Goal: Browse casually: Explore the website without a specific task or goal

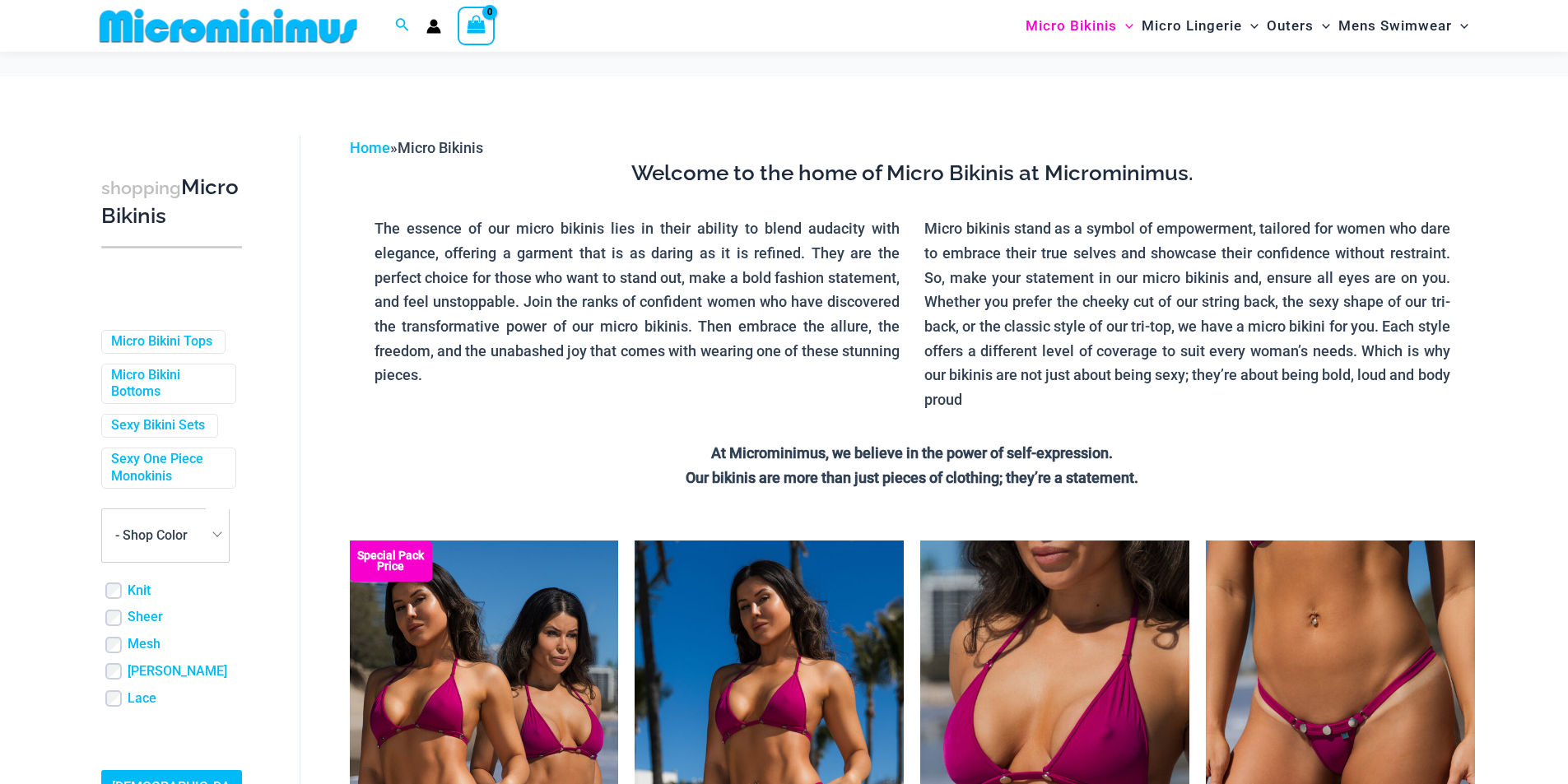
scroll to position [164, 0]
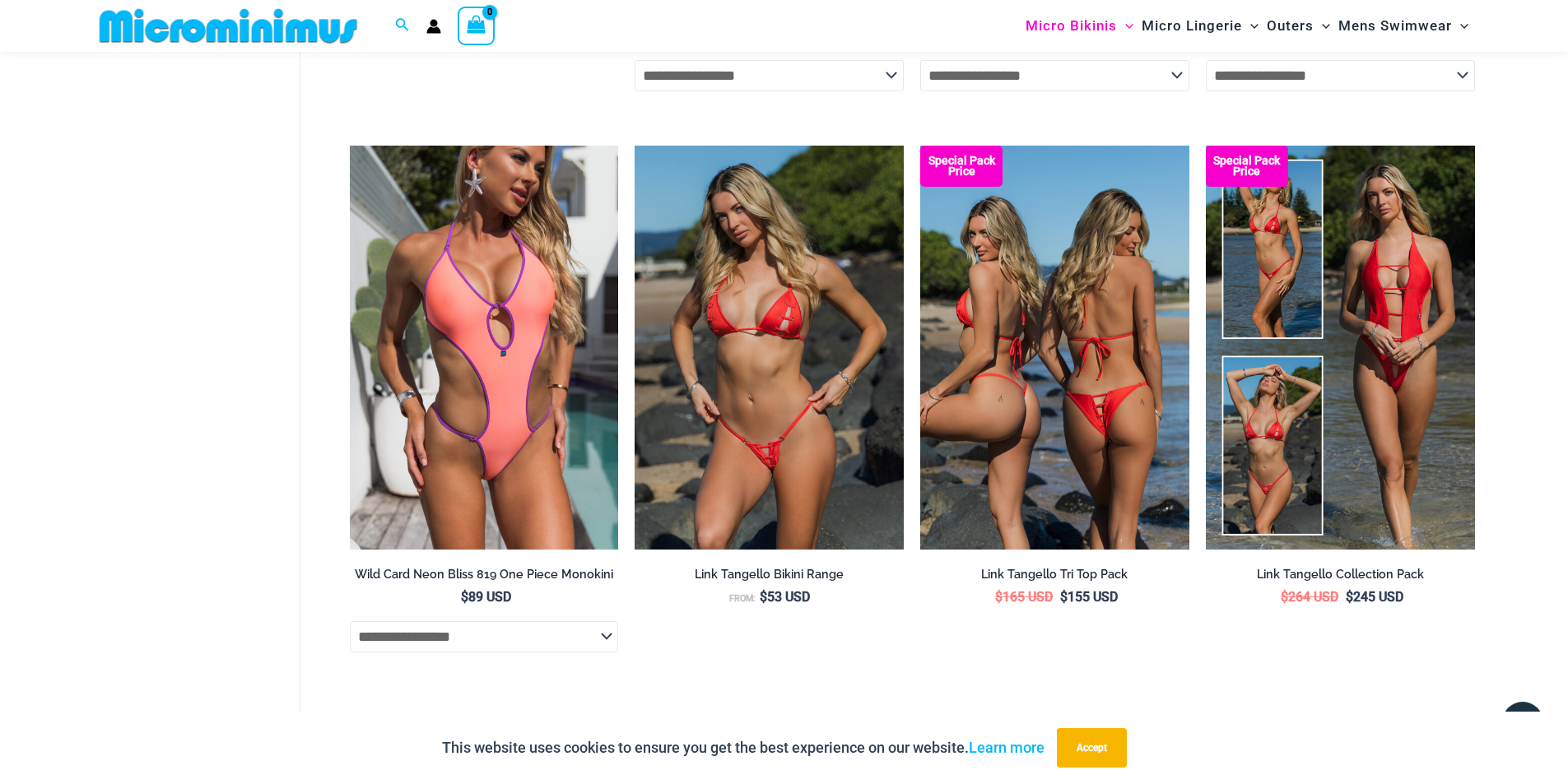
scroll to position [4805, 0]
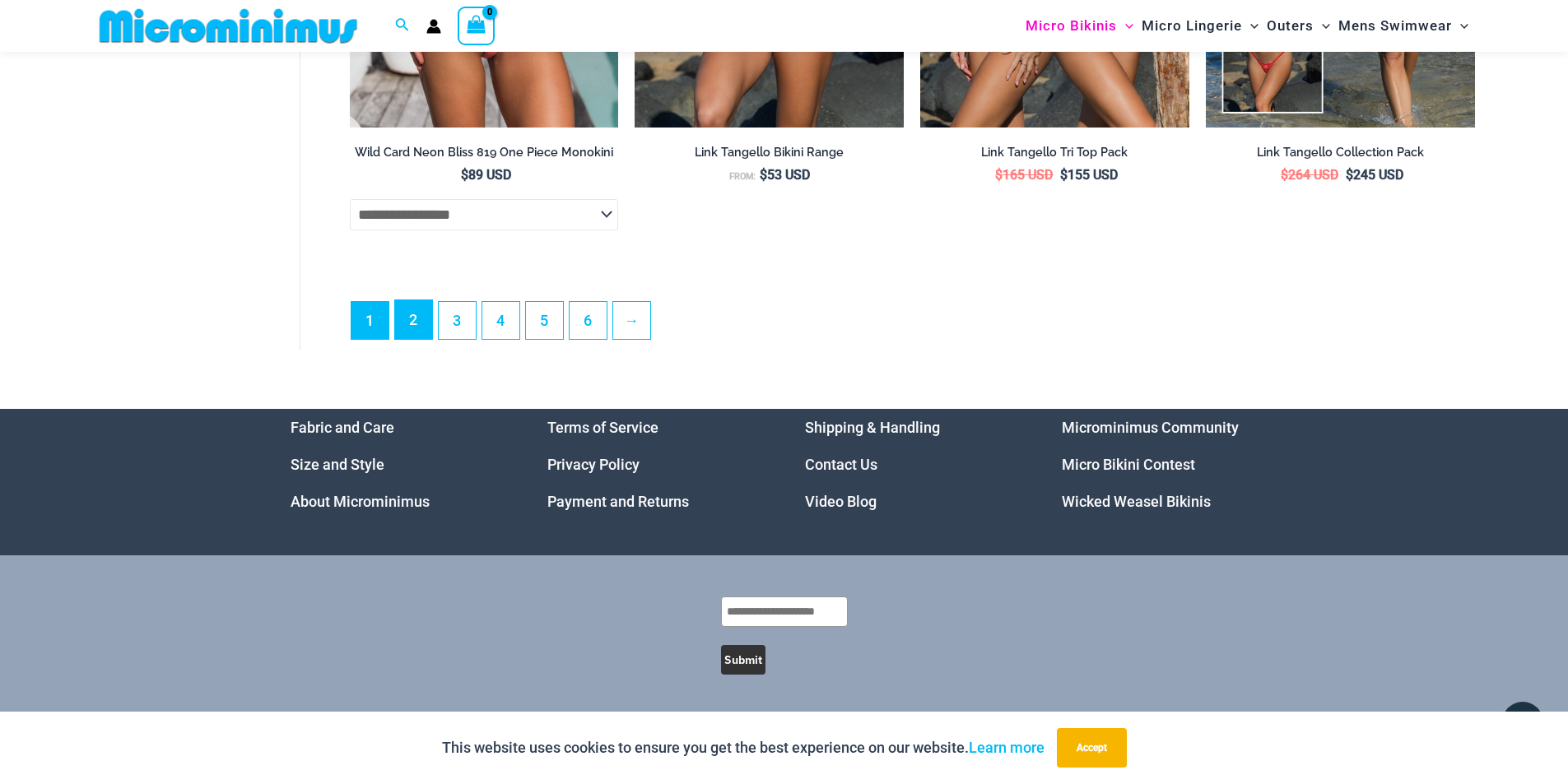
click at [403, 323] on link "2" at bounding box center [413, 319] width 37 height 38
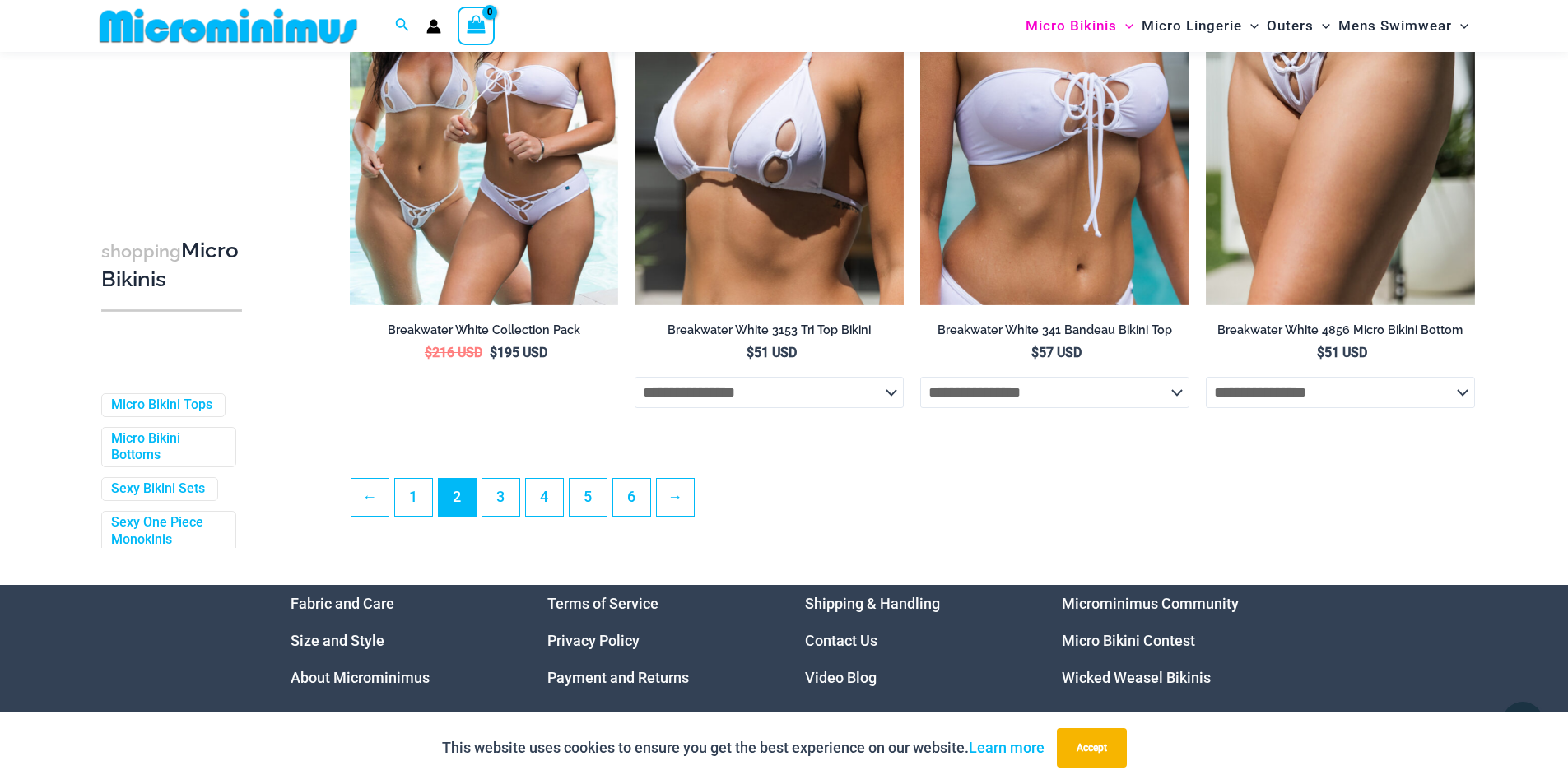
scroll to position [4447, 0]
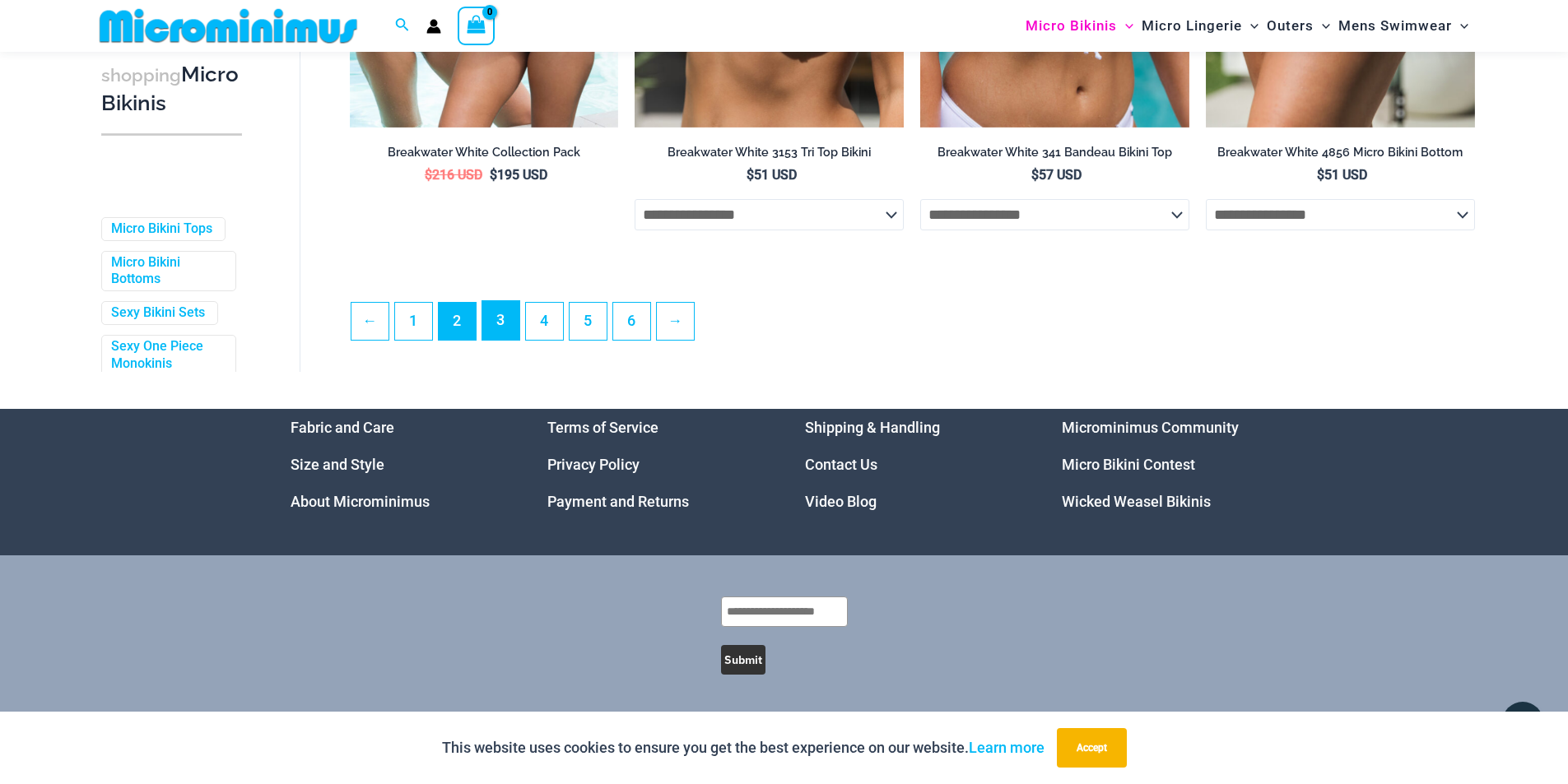
click at [492, 309] on link "3" at bounding box center [501, 320] width 37 height 38
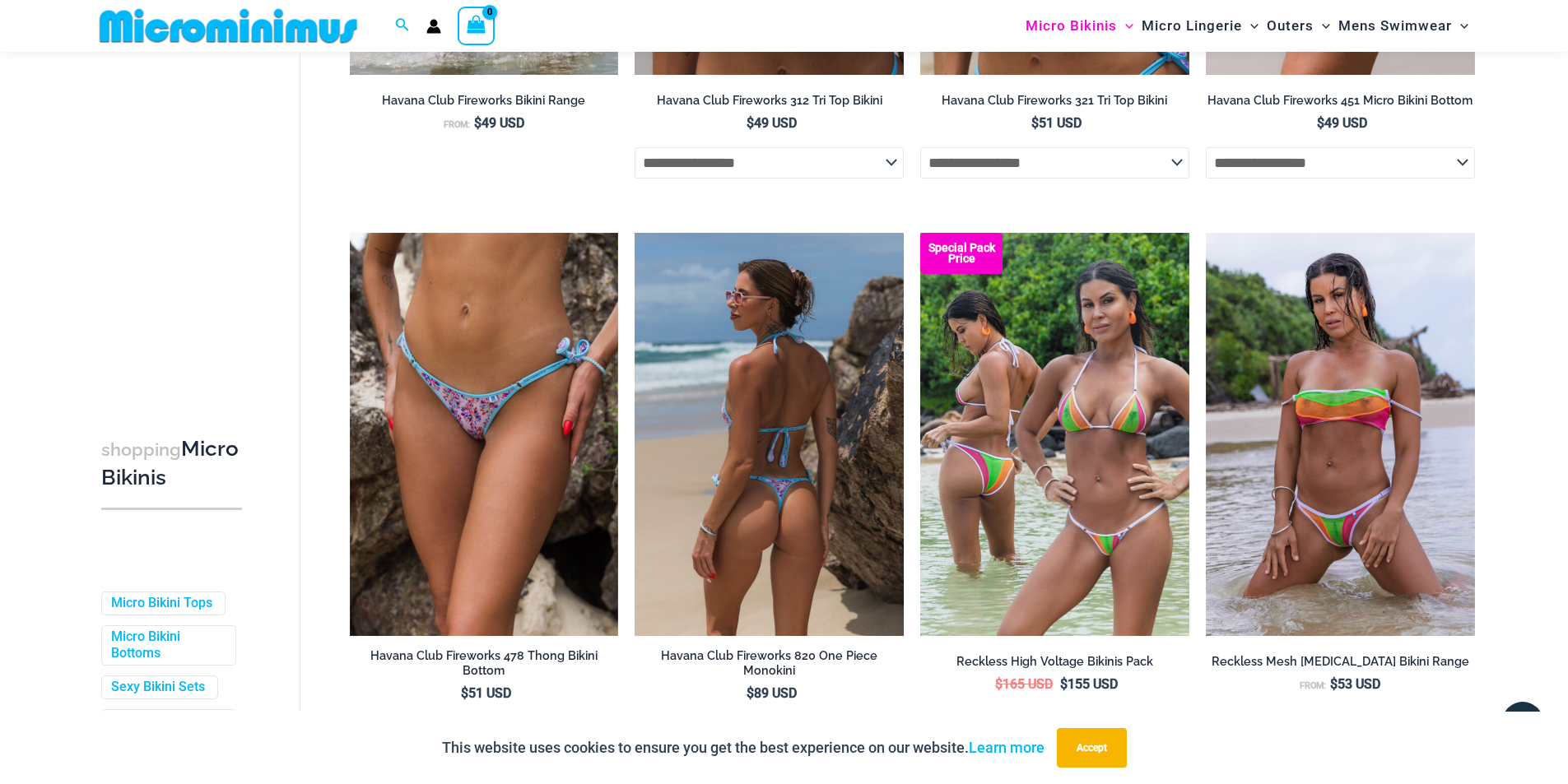
scroll to position [4098, 0]
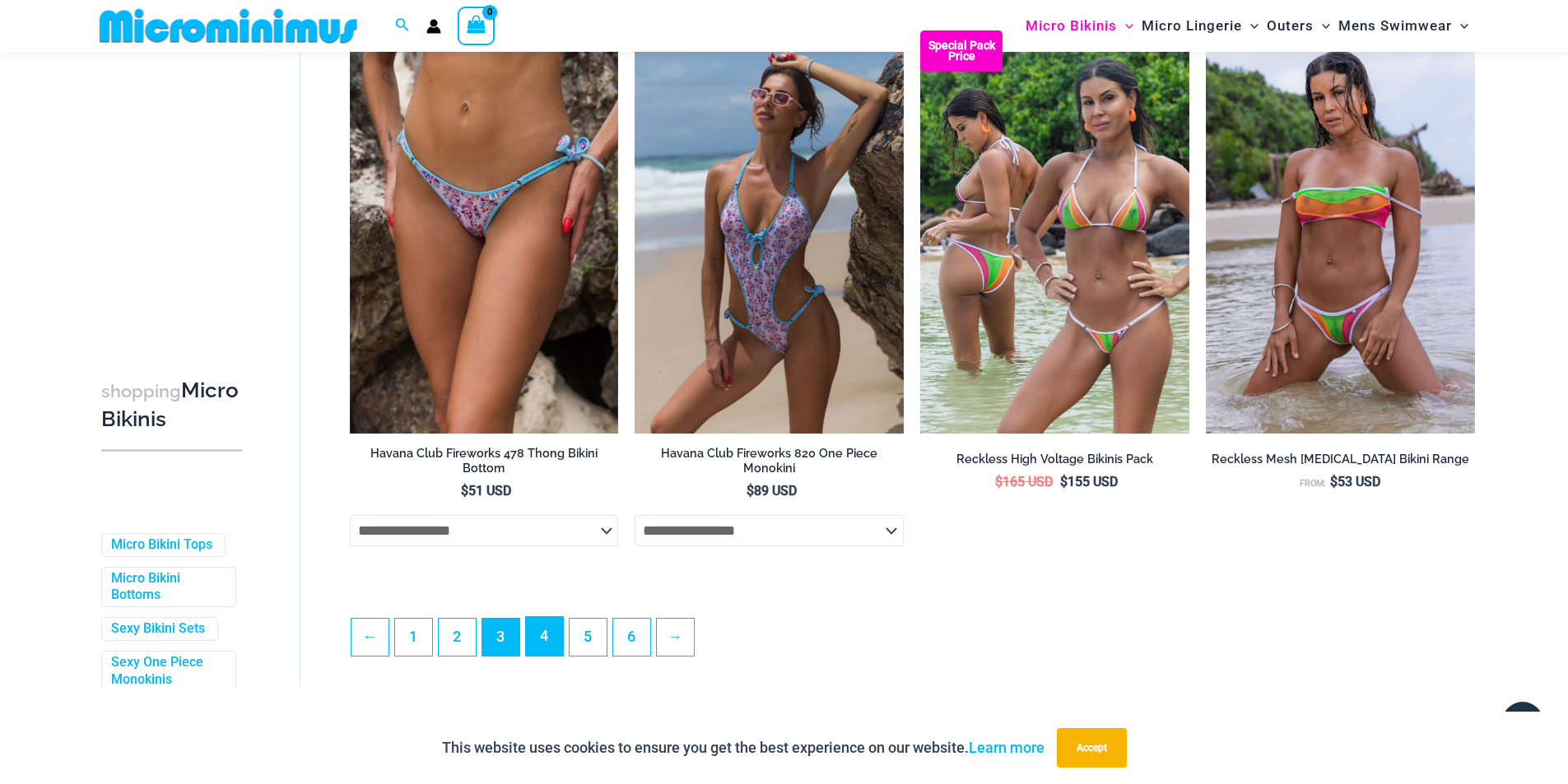
click at [558, 639] on link "4" at bounding box center [544, 636] width 37 height 38
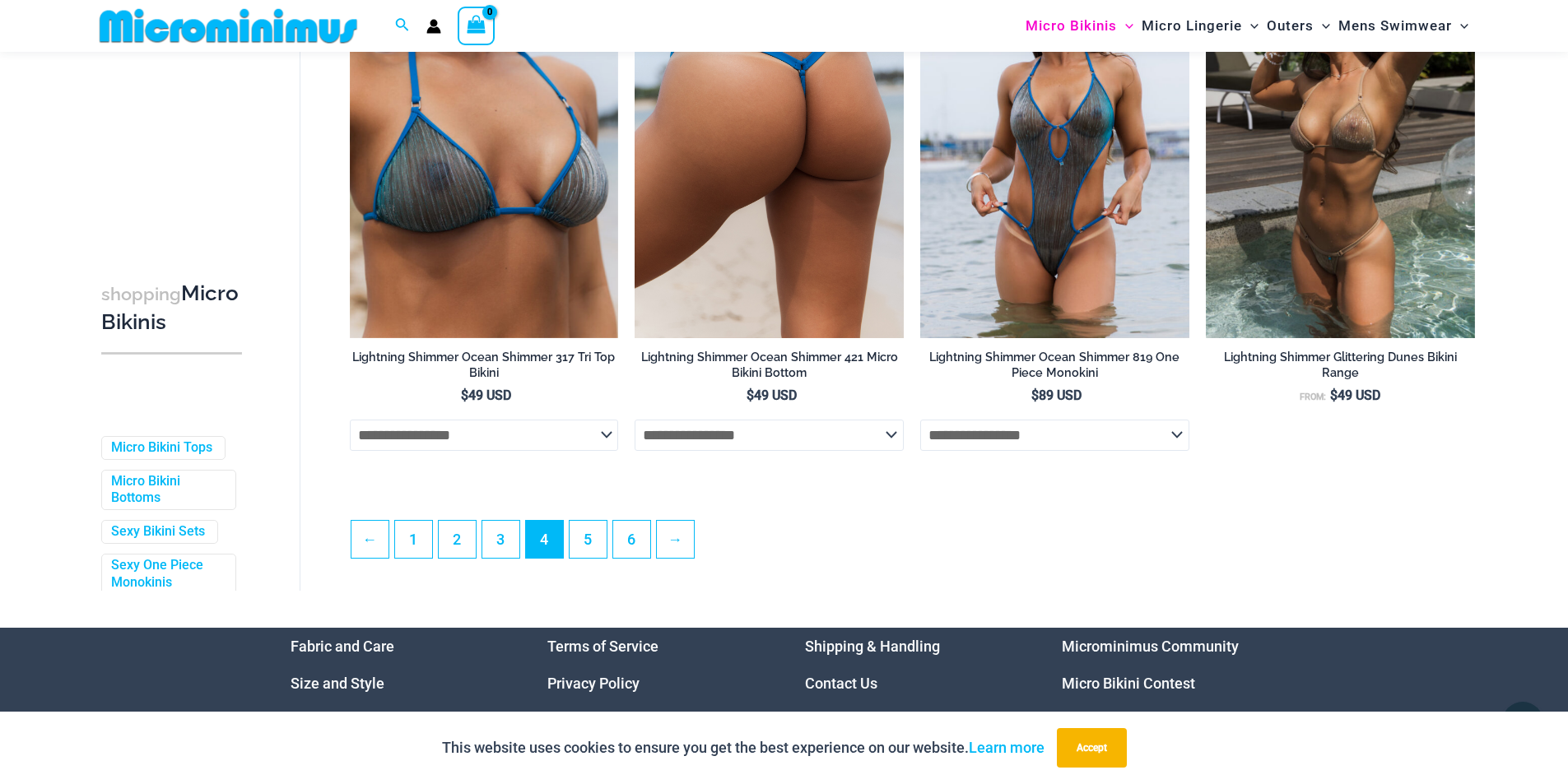
scroll to position [4425, 0]
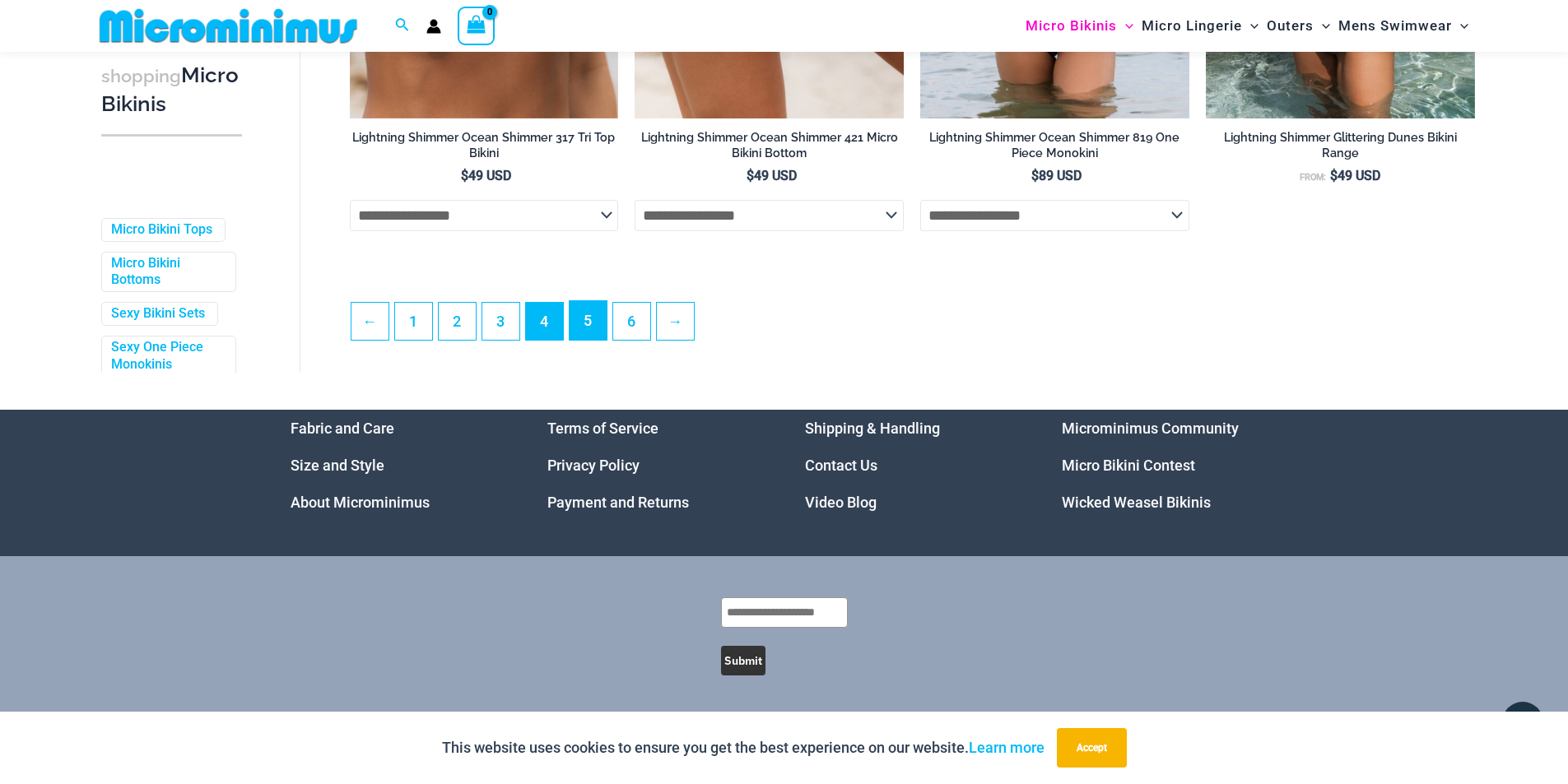
click at [588, 317] on link "5" at bounding box center [587, 320] width 37 height 38
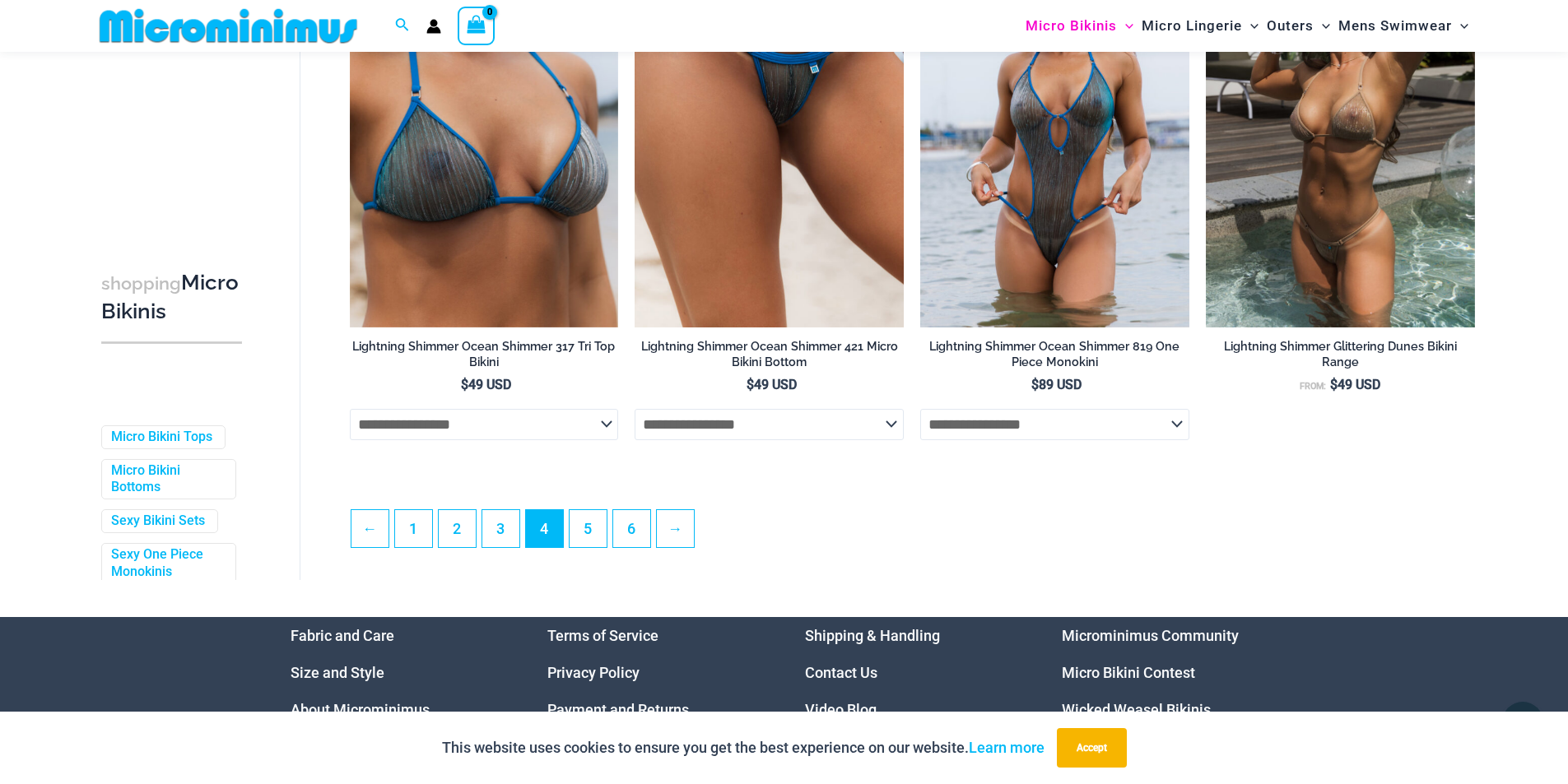
scroll to position [4343, 0]
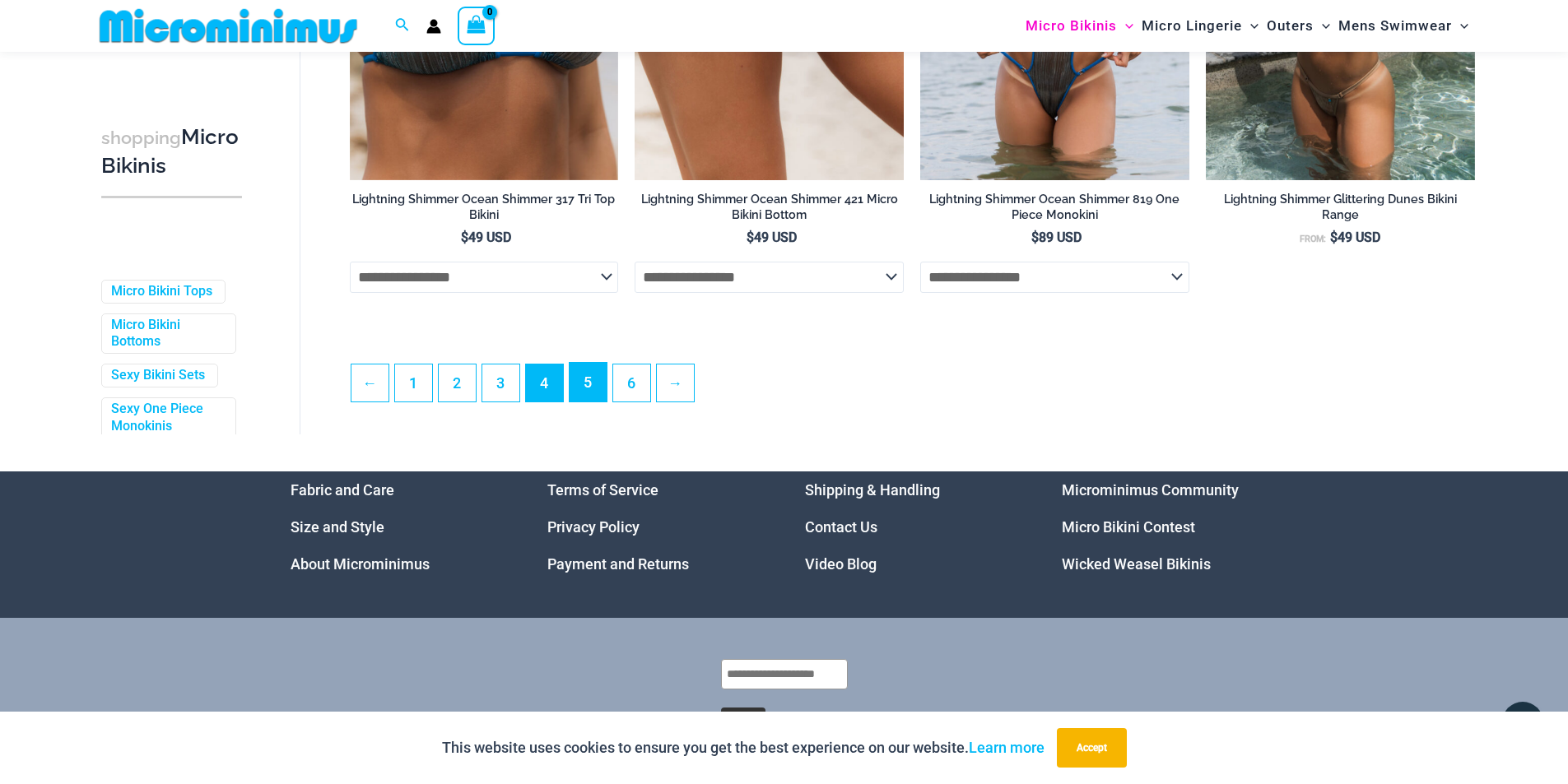
click at [584, 402] on link "5" at bounding box center [587, 381] width 37 height 38
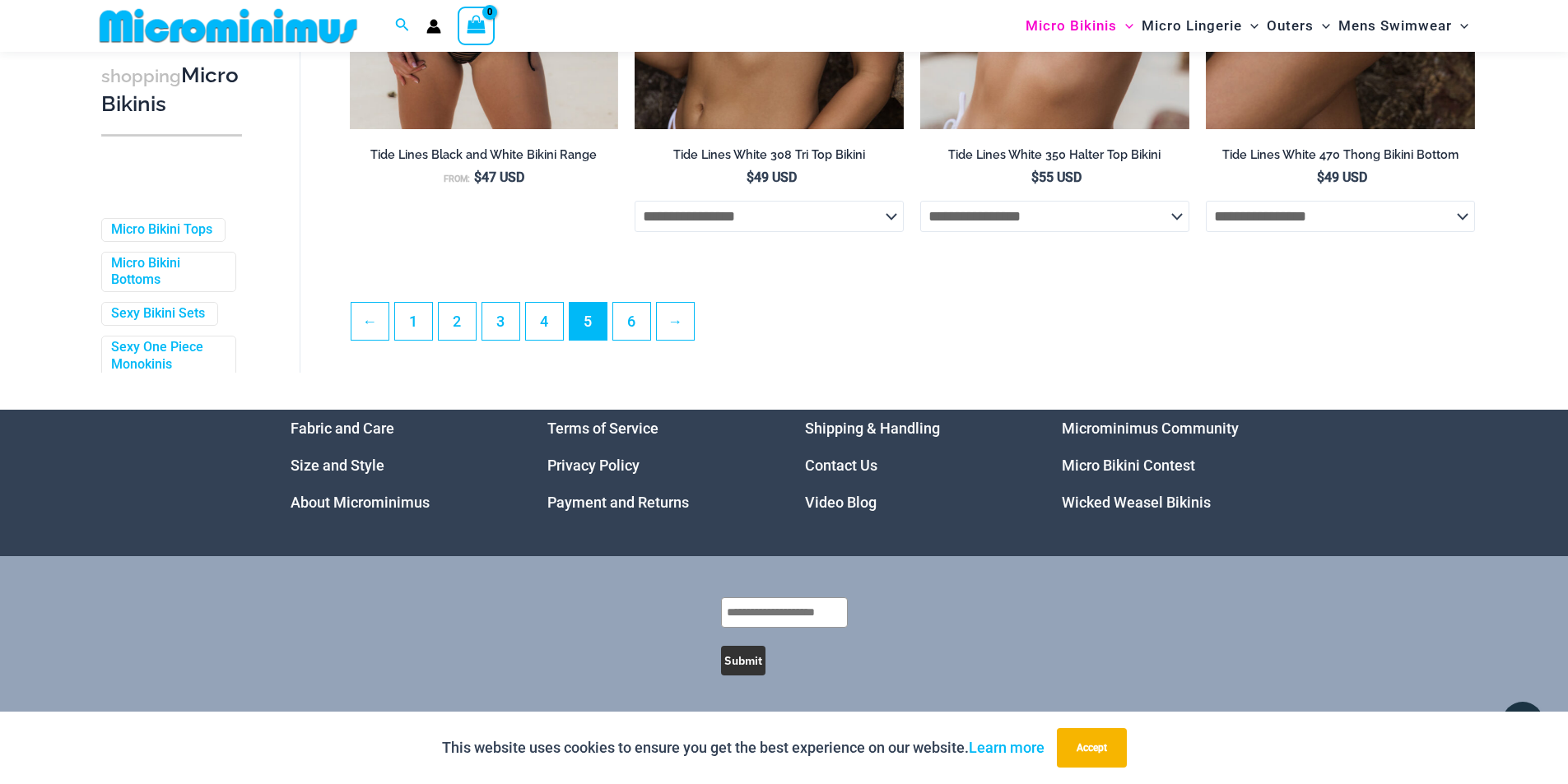
scroll to position [10514, 0]
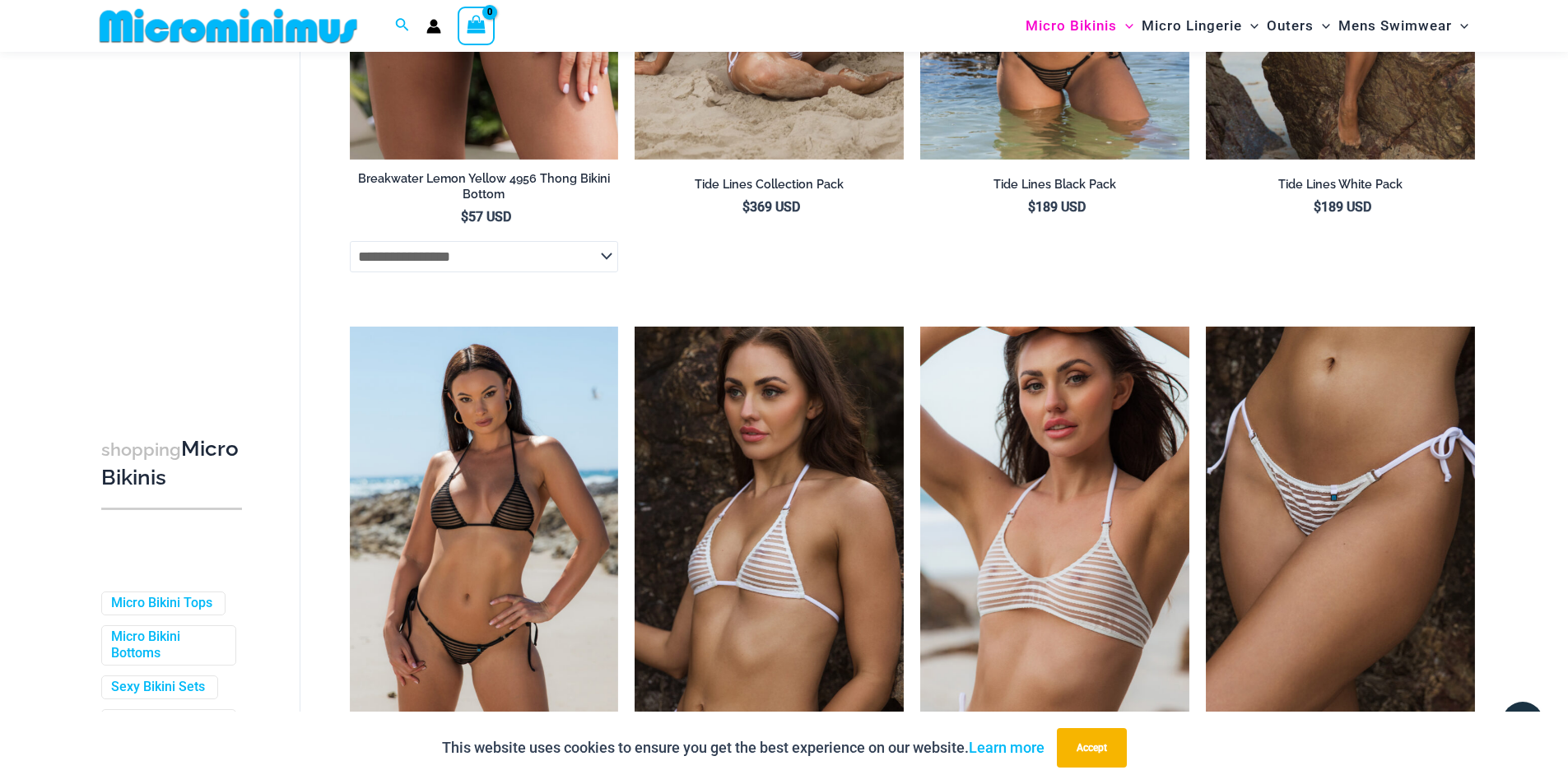
scroll to position [4276, 0]
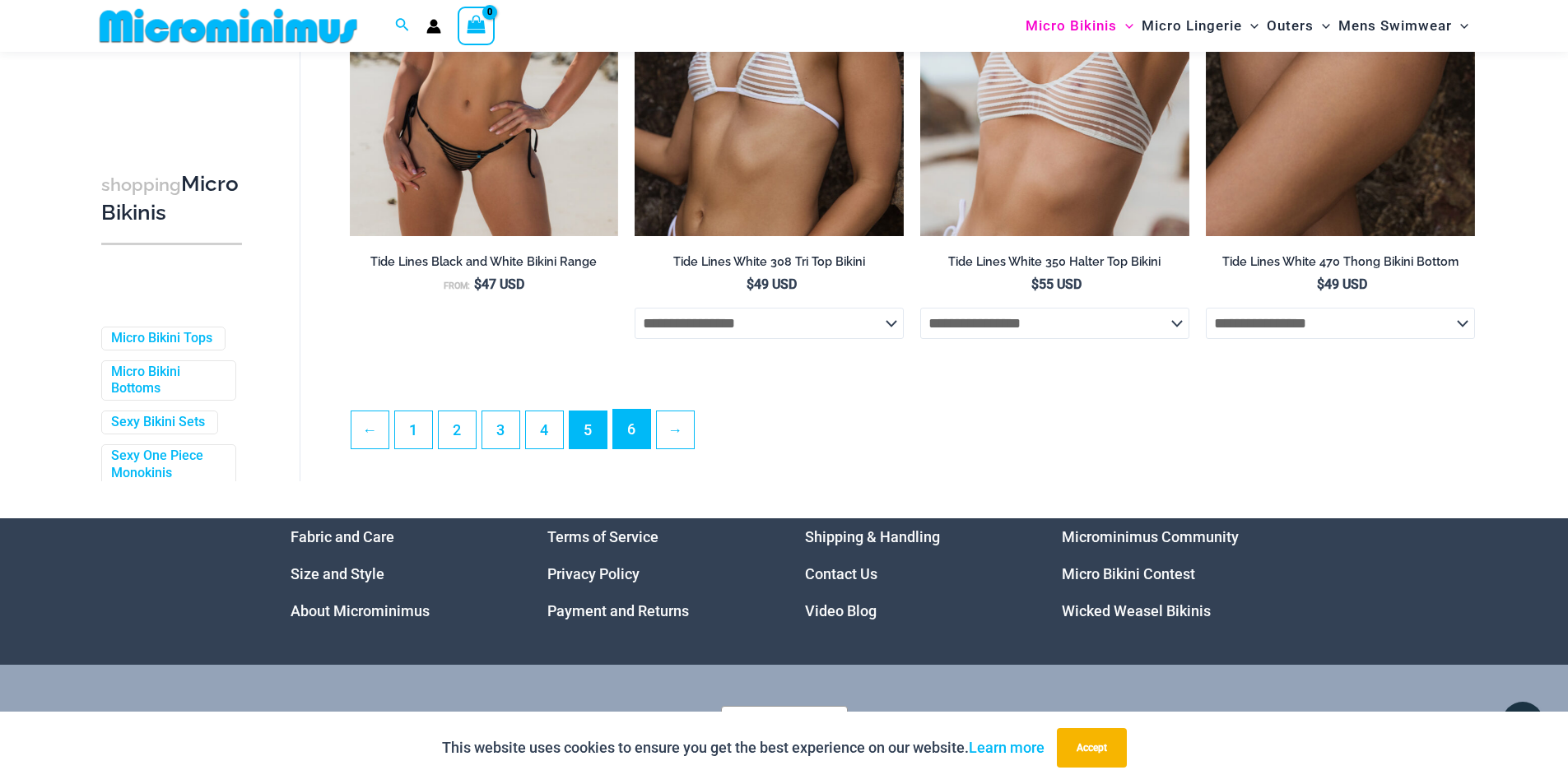
click at [629, 429] on link "6" at bounding box center [631, 428] width 37 height 38
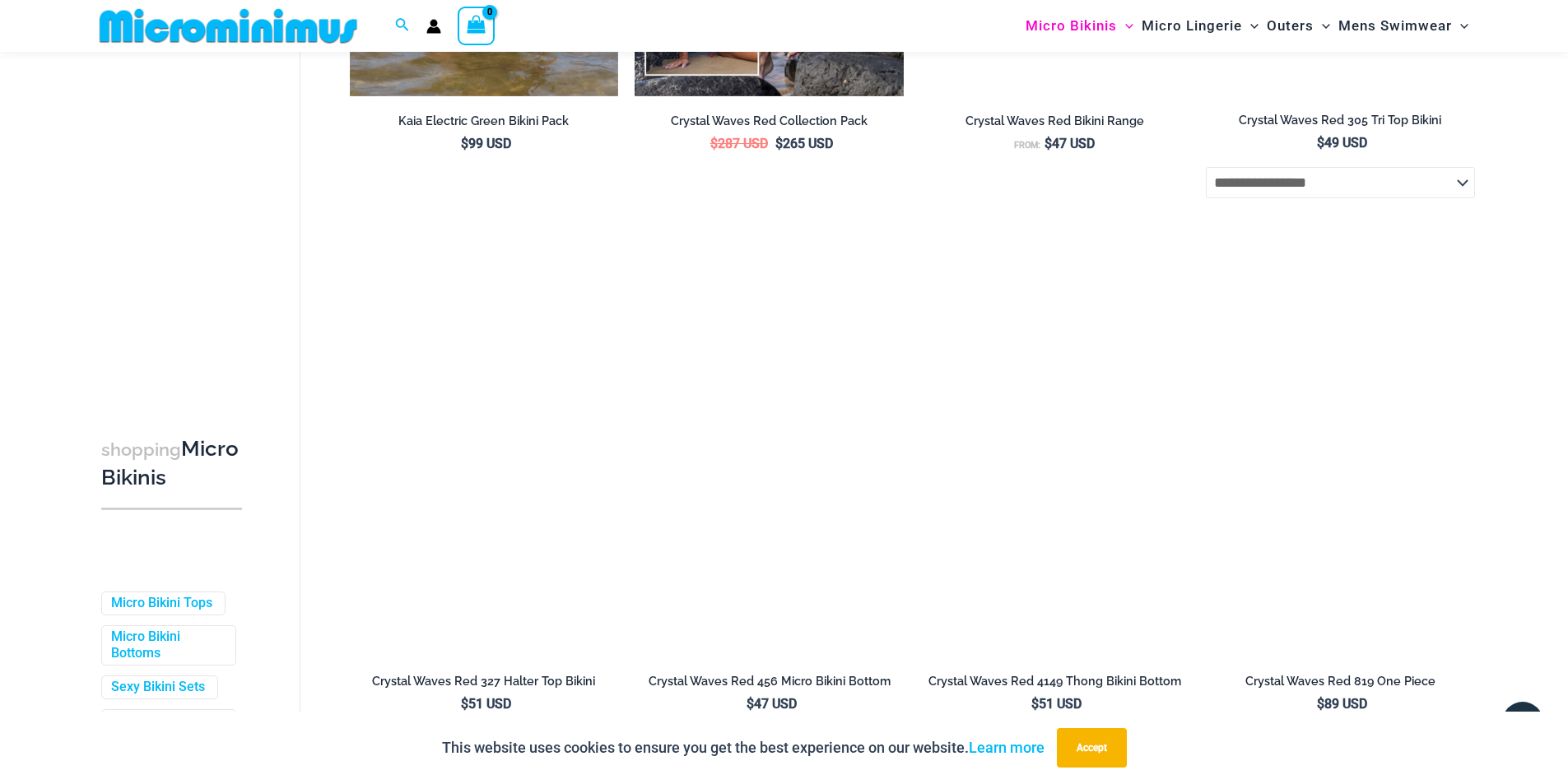
scroll to position [4101, 0]
